Goal: Task Accomplishment & Management: Manage account settings

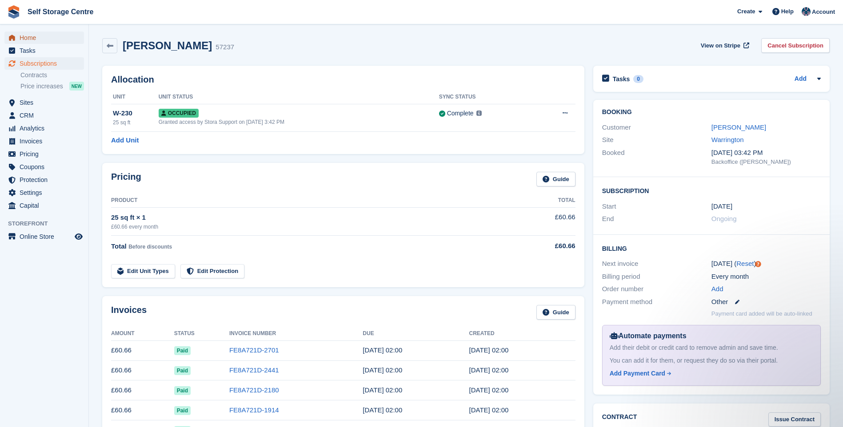
click at [36, 35] on span "Home" at bounding box center [46, 38] width 53 height 12
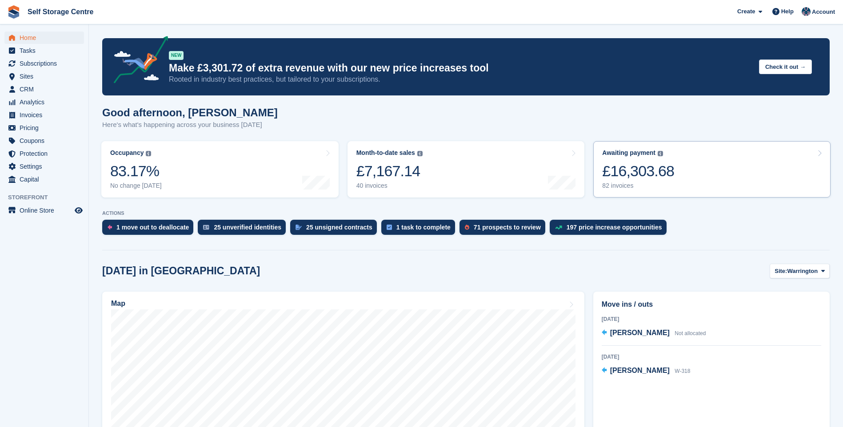
click at [743, 172] on link "Awaiting payment The total outstanding balance on all open invoices. £16,303.68…" at bounding box center [711, 169] width 237 height 56
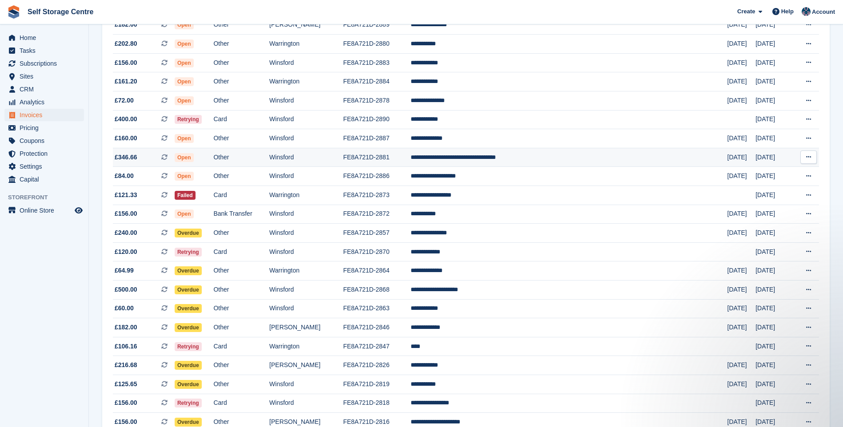
scroll to position [178, 0]
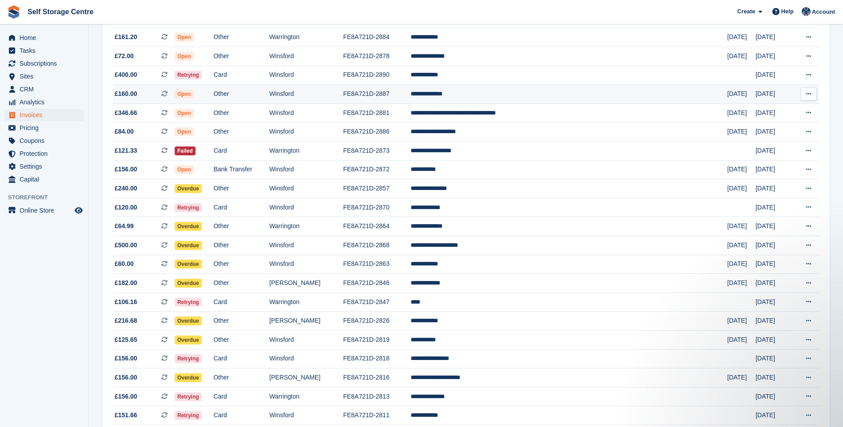
click at [507, 95] on td "**********" at bounding box center [569, 94] width 317 height 19
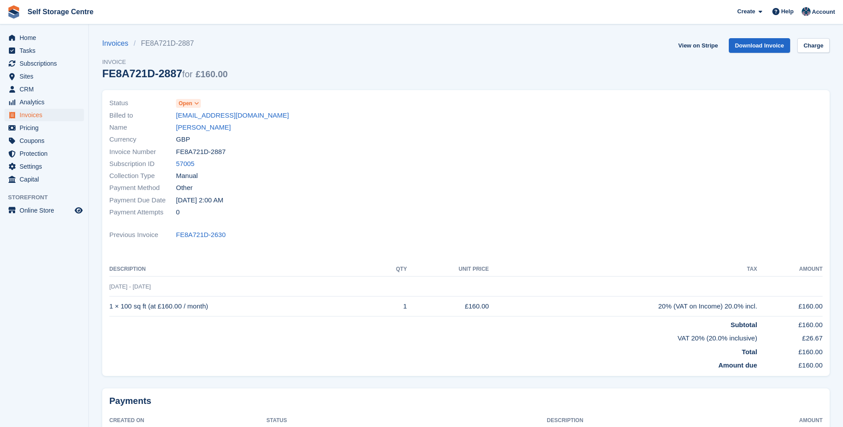
click at [196, 104] on icon at bounding box center [196, 103] width 5 height 5
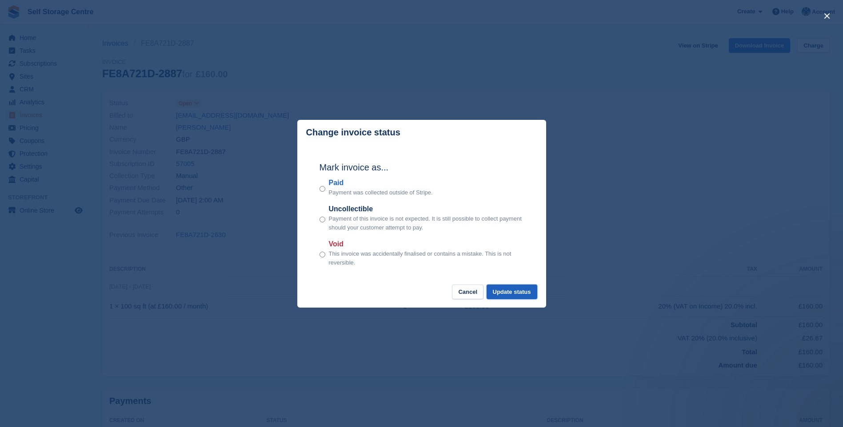
click at [531, 291] on button "Update status" at bounding box center [511, 292] width 51 height 15
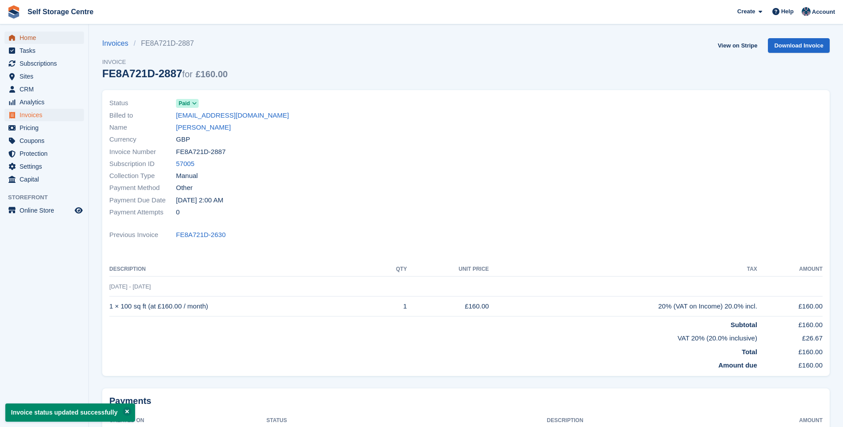
click at [40, 36] on span "Home" at bounding box center [46, 38] width 53 height 12
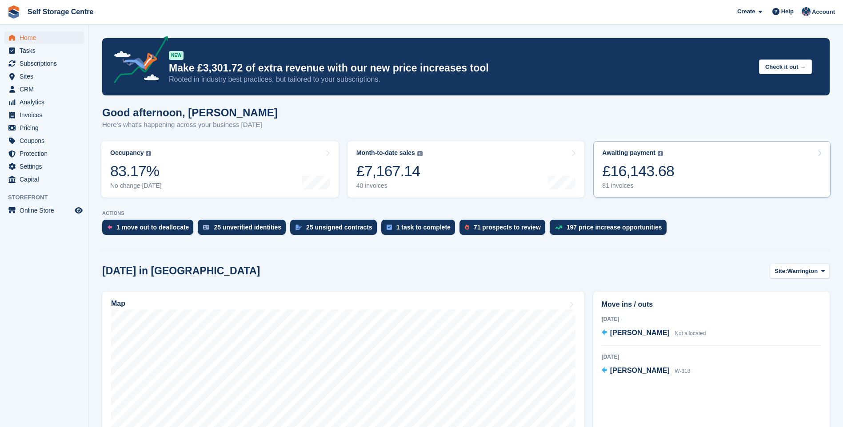
click at [682, 163] on link "Awaiting payment The total outstanding balance on all open invoices. £16,143.68…" at bounding box center [711, 169] width 237 height 56
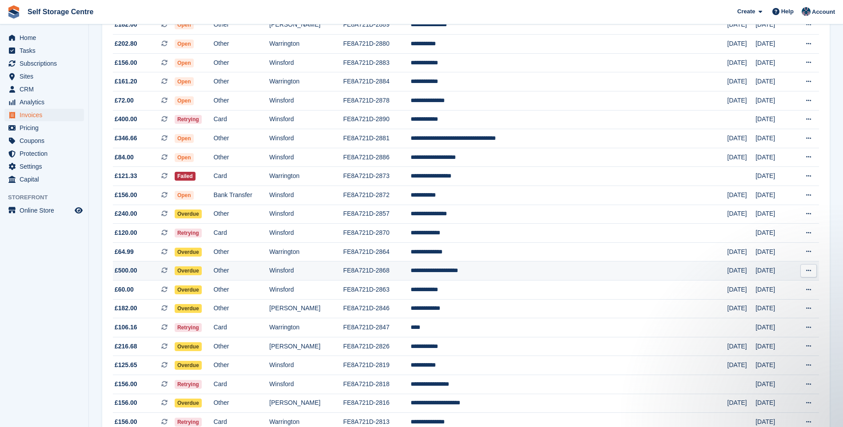
scroll to position [178, 0]
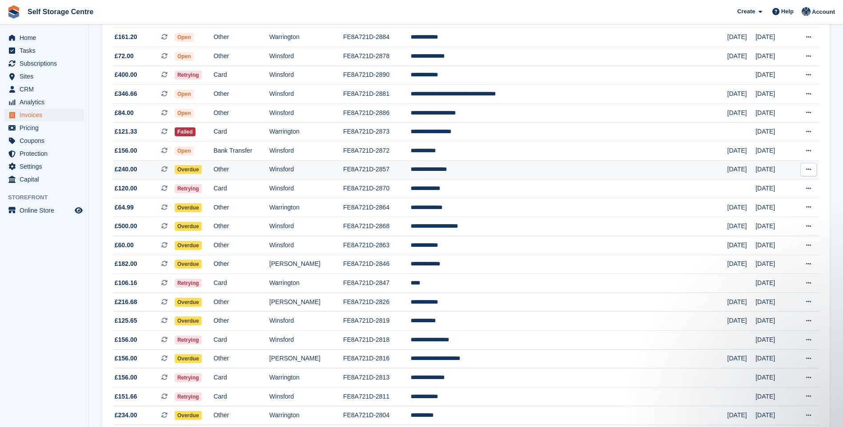
click at [397, 170] on td "FE8A721D-2857" at bounding box center [377, 169] width 68 height 19
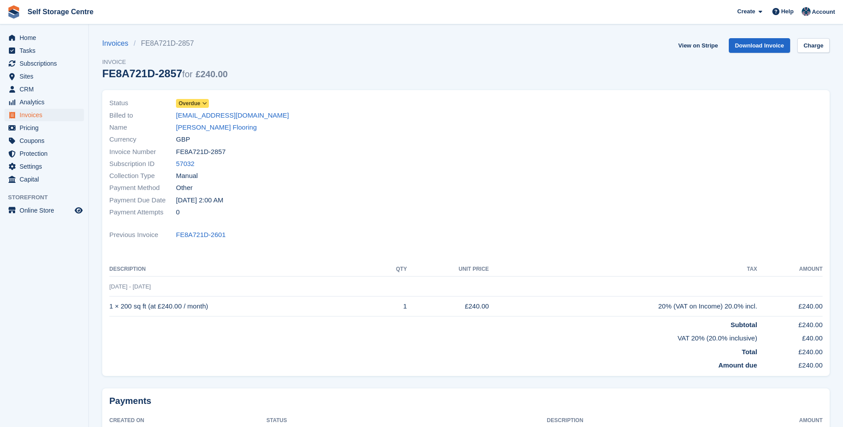
click at [203, 101] on icon at bounding box center [204, 103] width 5 height 5
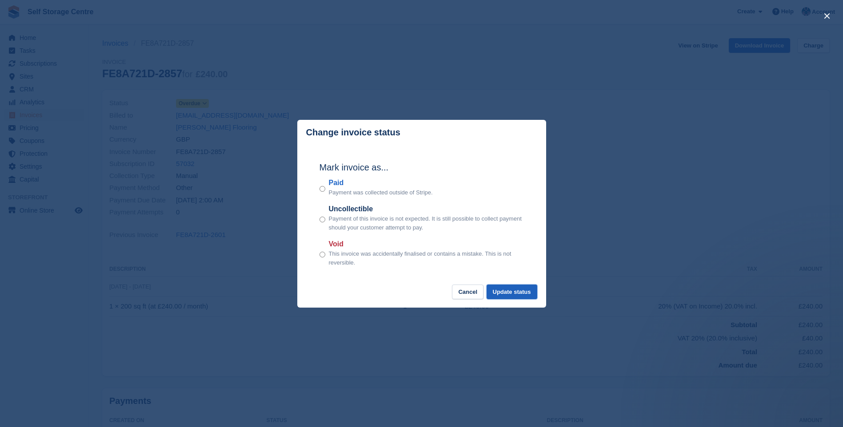
click at [525, 296] on button "Update status" at bounding box center [511, 292] width 51 height 15
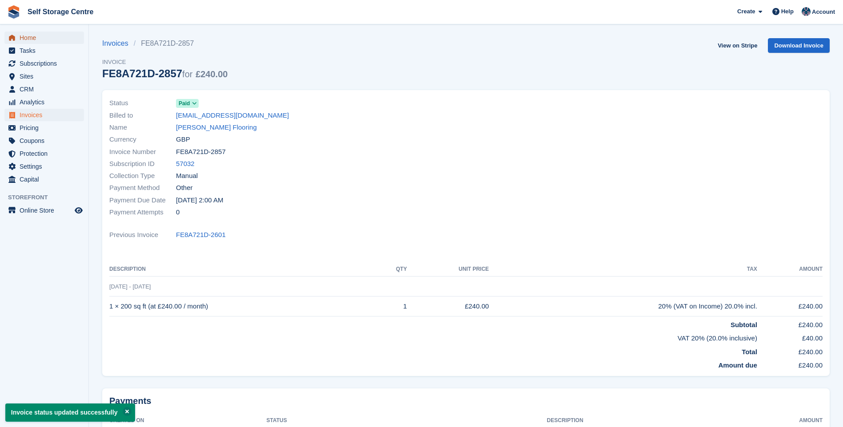
click at [44, 39] on span "Home" at bounding box center [46, 38] width 53 height 12
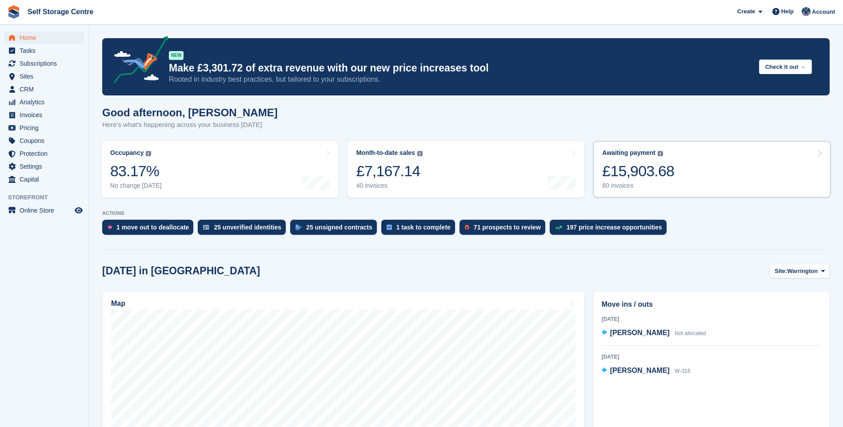
click at [693, 177] on link "Awaiting payment The total outstanding balance on all open invoices. £15,903.68…" at bounding box center [711, 169] width 237 height 56
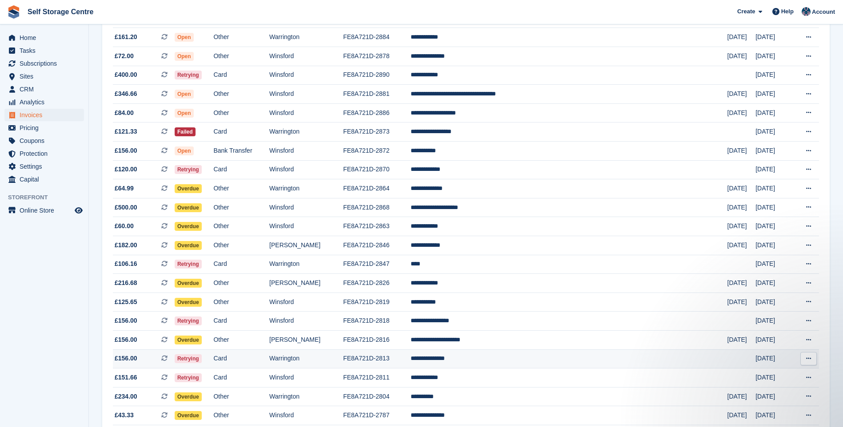
scroll to position [267, 0]
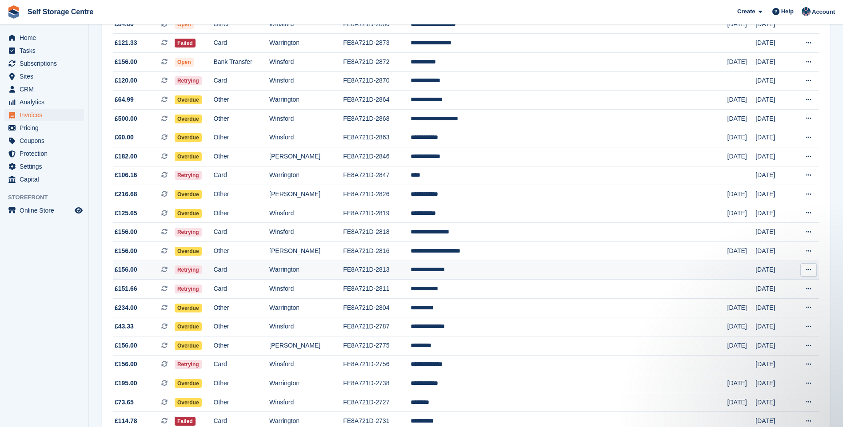
click at [507, 270] on td "**********" at bounding box center [569, 270] width 317 height 19
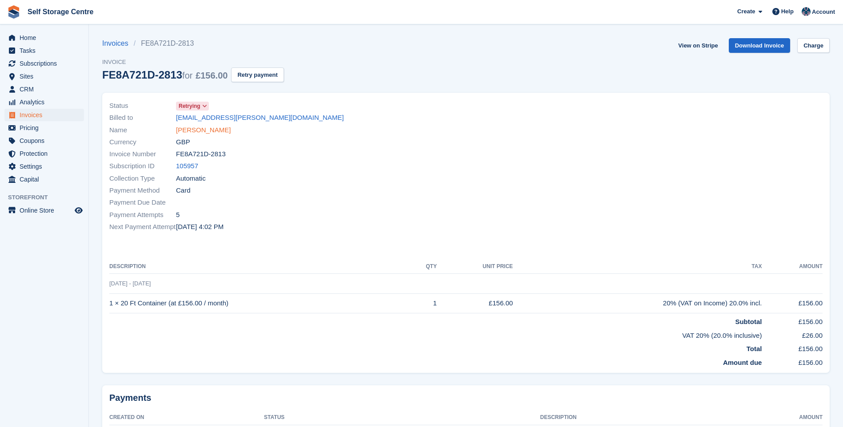
click at [205, 129] on link "[PERSON_NAME]" at bounding box center [203, 130] width 55 height 10
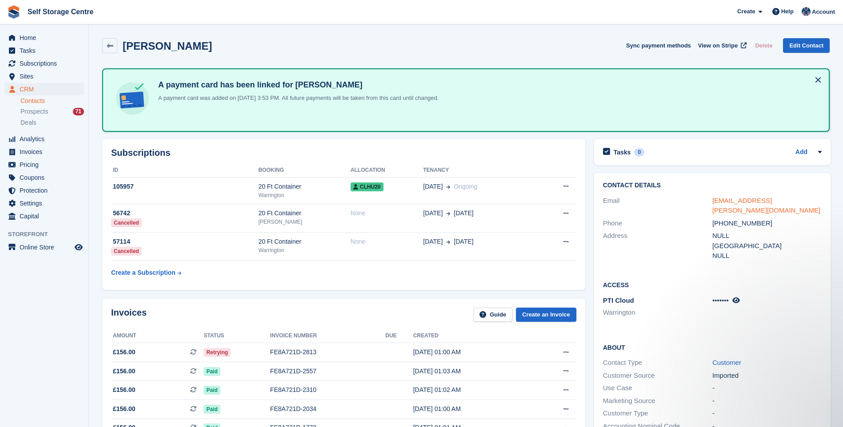
click at [756, 198] on link "ceo.malvin@dr.com" at bounding box center [766, 206] width 108 height 18
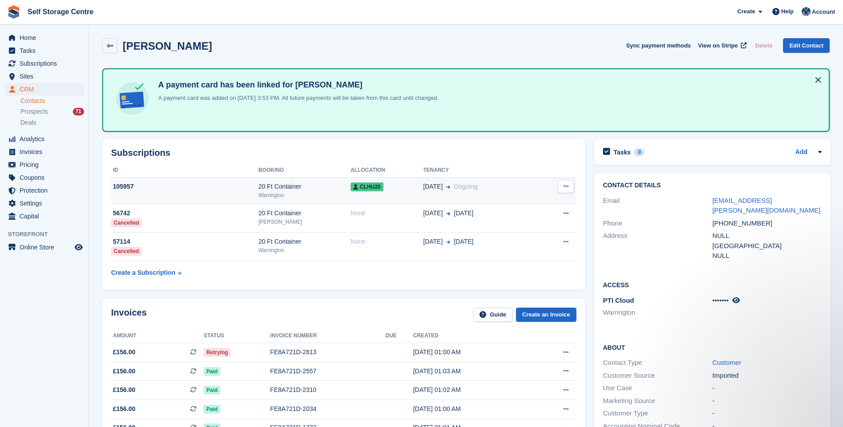
drag, startPoint x: 122, startPoint y: 186, endPoint x: 150, endPoint y: 189, distance: 27.7
click at [123, 186] on div "105957" at bounding box center [184, 186] width 147 height 9
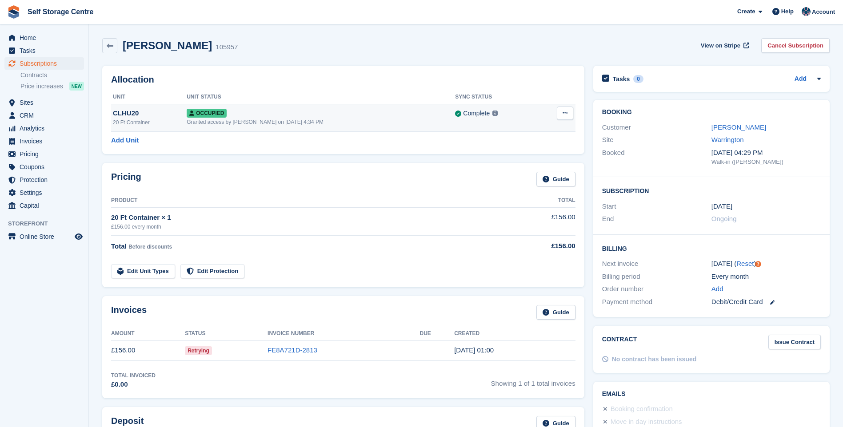
click at [562, 113] on button at bounding box center [565, 113] width 16 height 13
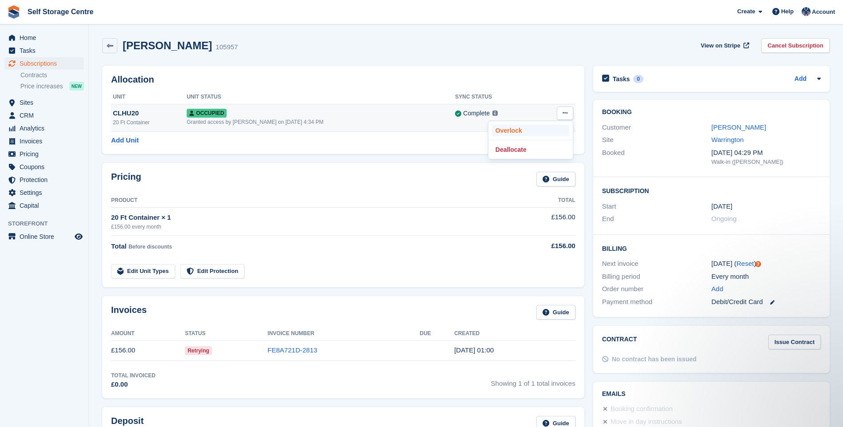
click at [520, 130] on p "Overlock" at bounding box center [530, 131] width 77 height 12
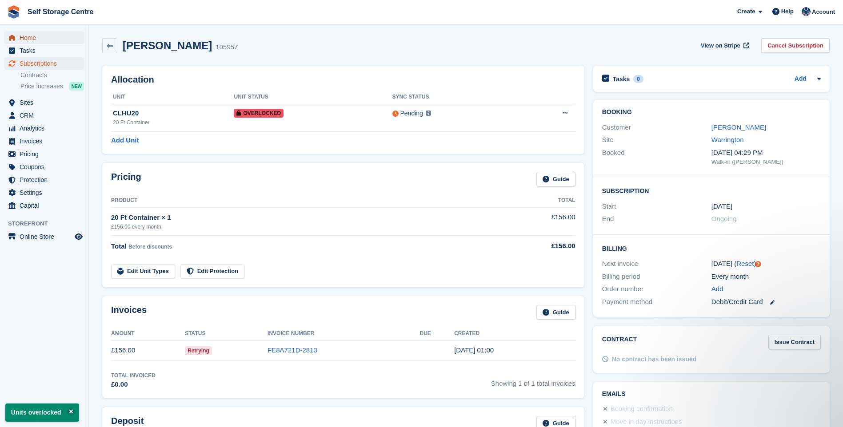
click at [36, 37] on span "Home" at bounding box center [46, 38] width 53 height 12
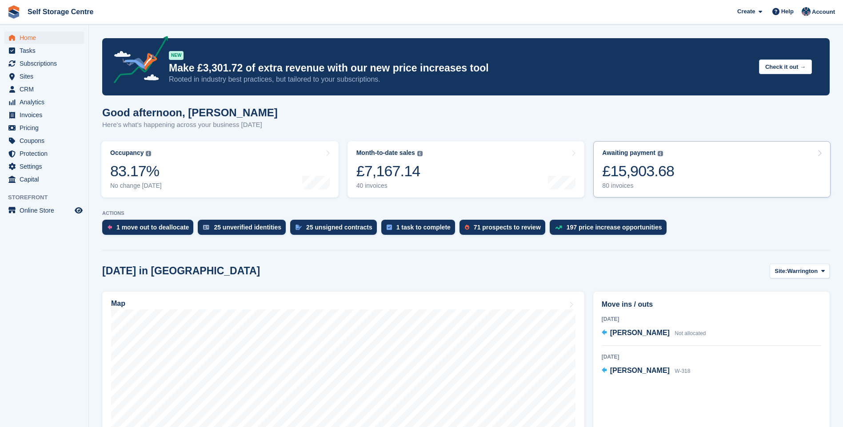
click at [692, 164] on link "Awaiting payment The total outstanding balance on all open invoices. £15,903.68…" at bounding box center [711, 169] width 237 height 56
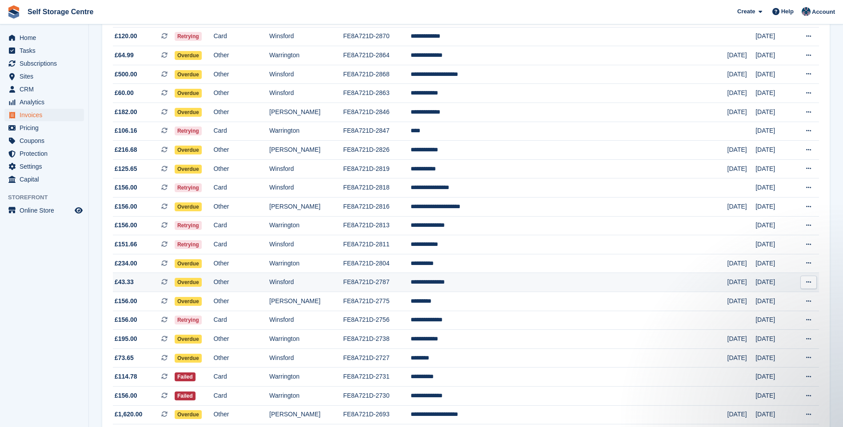
scroll to position [355, 0]
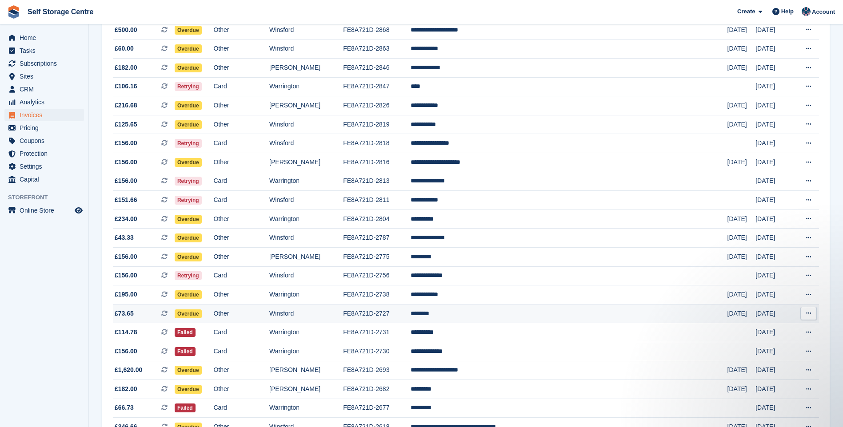
click at [494, 315] on td "********" at bounding box center [569, 313] width 317 height 19
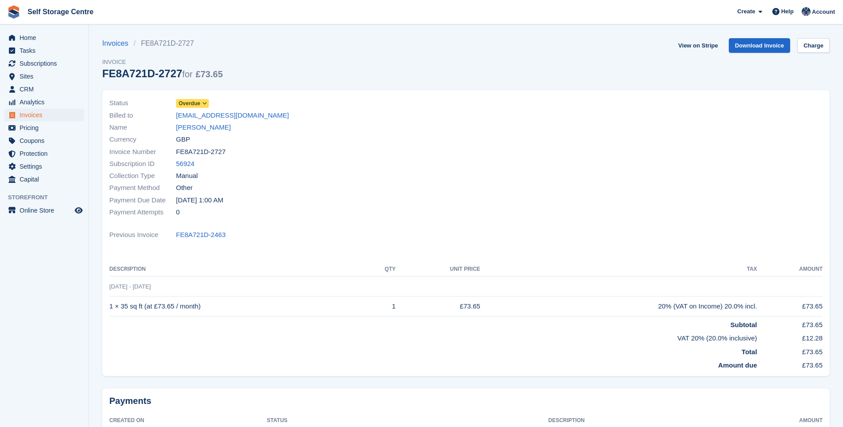
click at [204, 101] on icon at bounding box center [204, 103] width 5 height 5
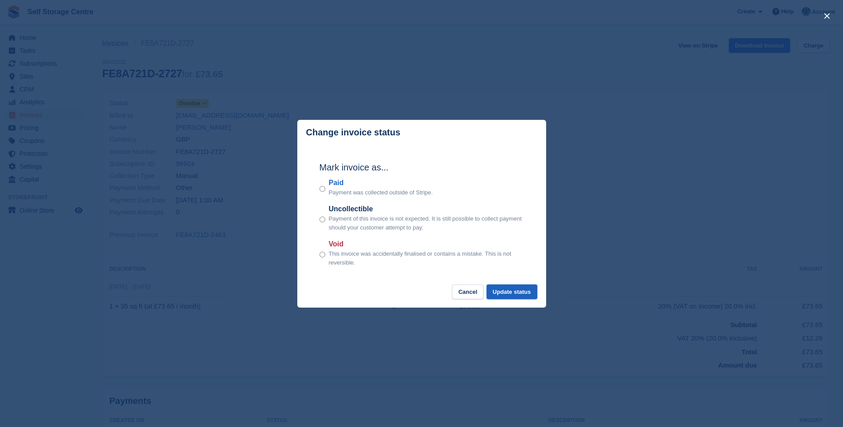
click at [506, 290] on button "Update status" at bounding box center [511, 292] width 51 height 15
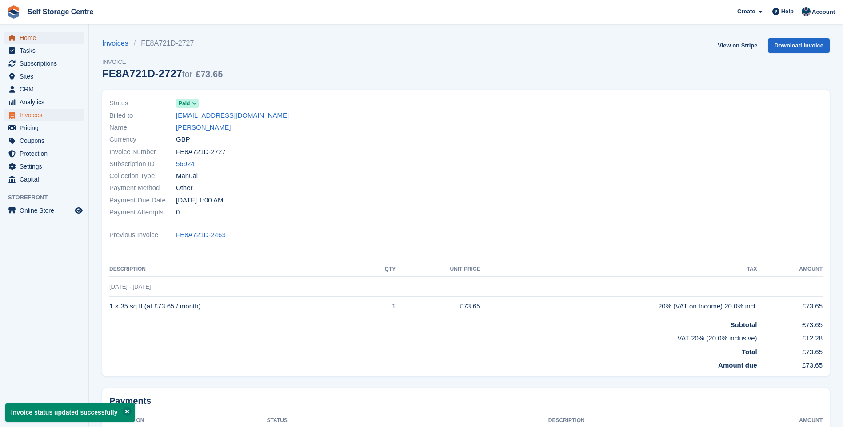
click at [32, 38] on span "Home" at bounding box center [46, 38] width 53 height 12
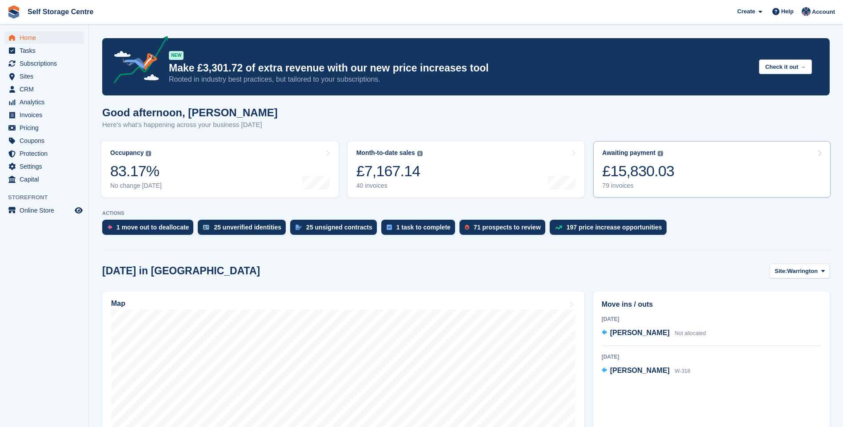
click at [662, 169] on div "£15,830.03" at bounding box center [638, 171] width 72 height 18
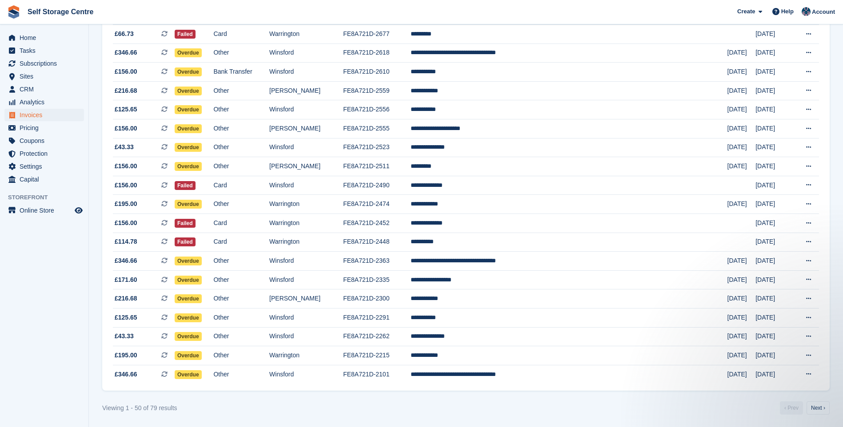
scroll to position [578, 0]
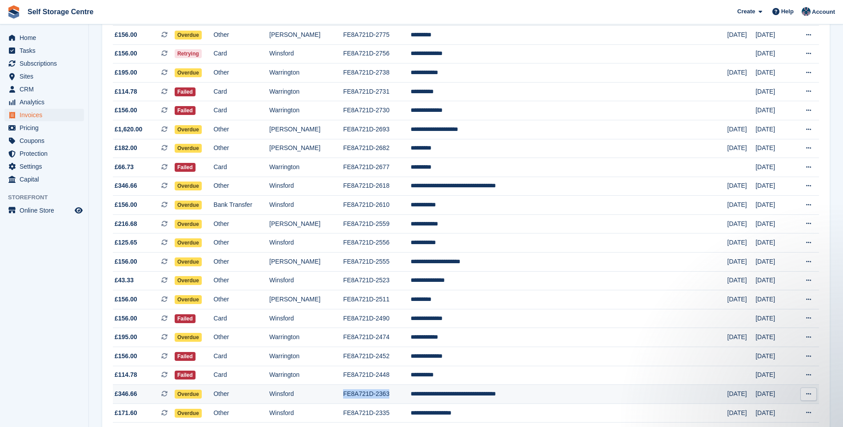
drag, startPoint x: 435, startPoint y: 393, endPoint x: 381, endPoint y: 391, distance: 53.8
click at [381, 391] on tr "**********" at bounding box center [466, 394] width 706 height 19
drag, startPoint x: 381, startPoint y: 391, endPoint x: 401, endPoint y: 393, distance: 20.2
copy tr "FE8A721D-2363"
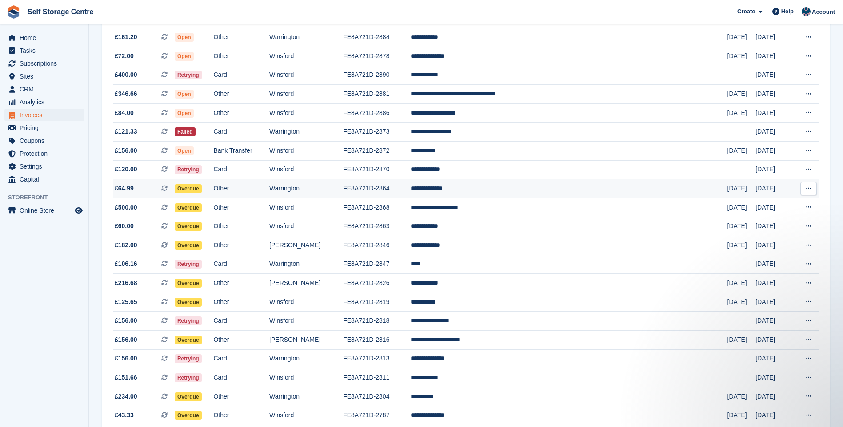
scroll to position [133, 0]
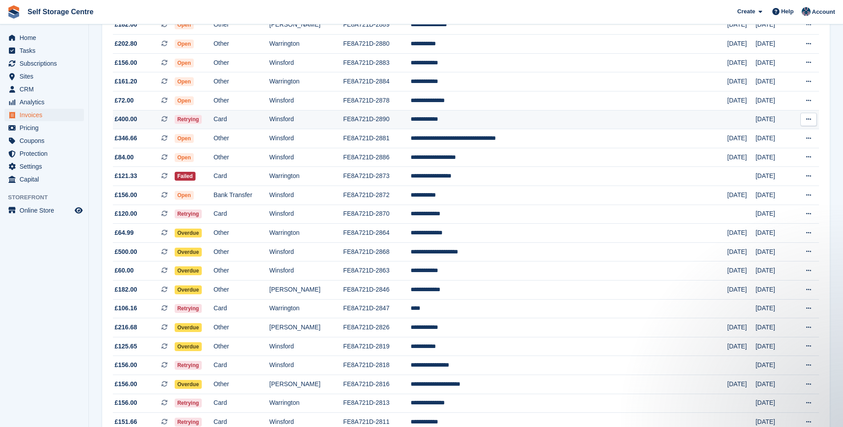
click at [504, 120] on td "**********" at bounding box center [569, 119] width 317 height 19
